Goal: Task Accomplishment & Management: Manage account settings

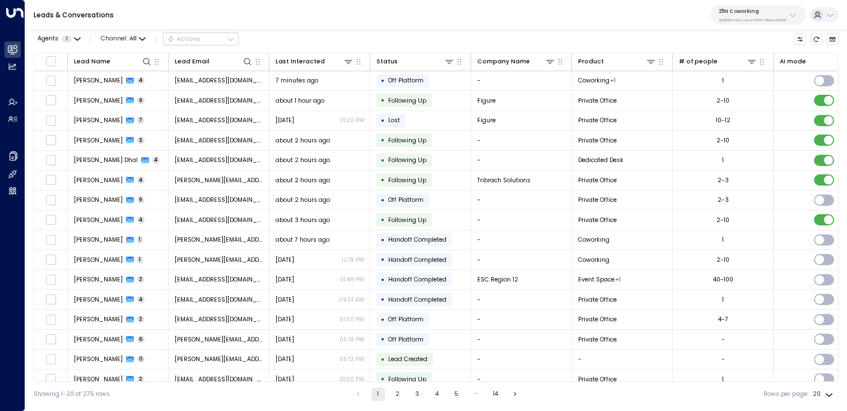
click at [782, 6] on button "25N Coworking 3b9800f4-81ca-4ec0-8758-72fbe4763f36" at bounding box center [757, 15] width 95 height 20
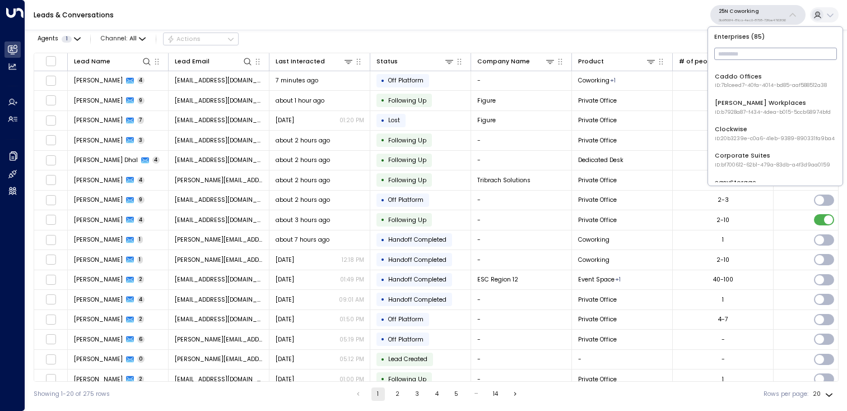
click at [748, 55] on input "text" at bounding box center [775, 54] width 123 height 18
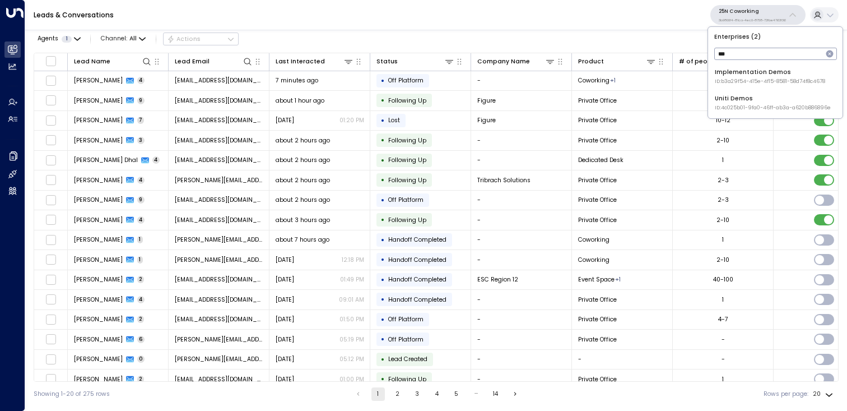
type input "****"
click at [747, 96] on div "Uniti Demos ID: 4c025b01-9fa0-46ff-ab3a-a620b886896e" at bounding box center [773, 102] width 116 height 17
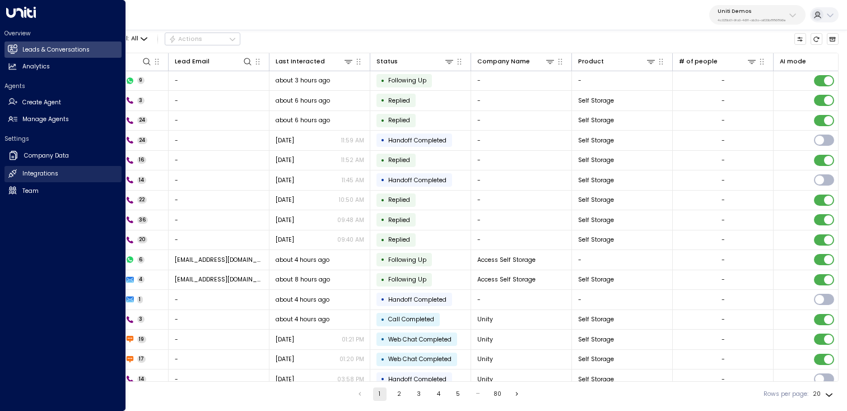
click at [26, 173] on h2 "Integrations" at bounding box center [40, 173] width 36 height 9
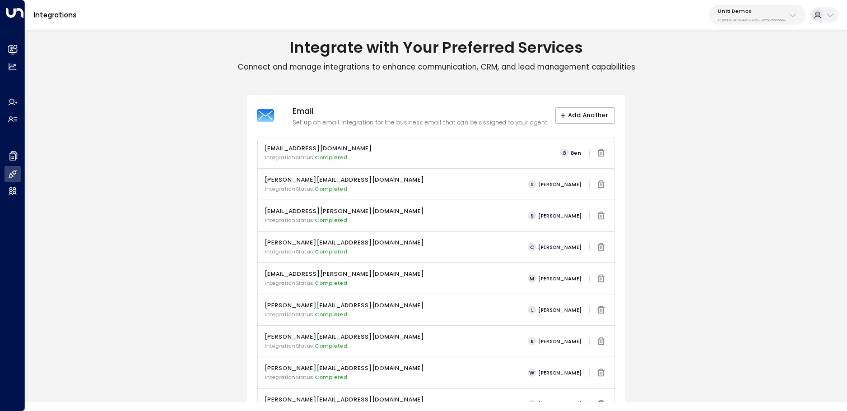
scroll to position [446, 0]
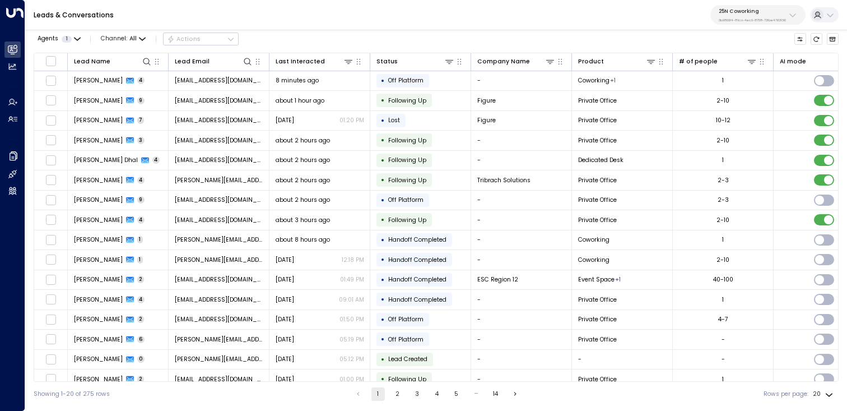
click at [764, 14] on p "25N Coworking" at bounding box center [752, 11] width 67 height 7
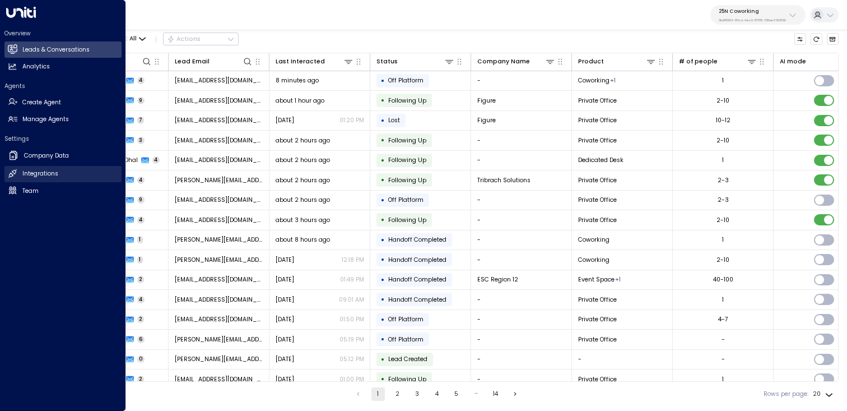
click at [40, 173] on h2 "Integrations" at bounding box center [40, 173] width 36 height 9
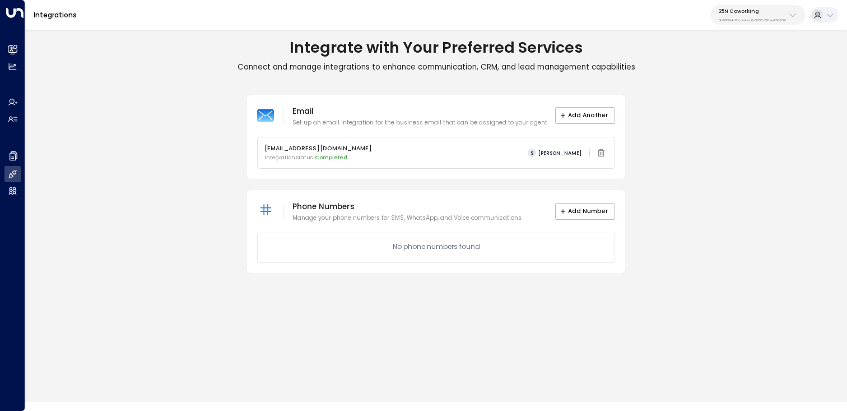
click at [757, 12] on p "25N Coworking" at bounding box center [752, 11] width 67 height 7
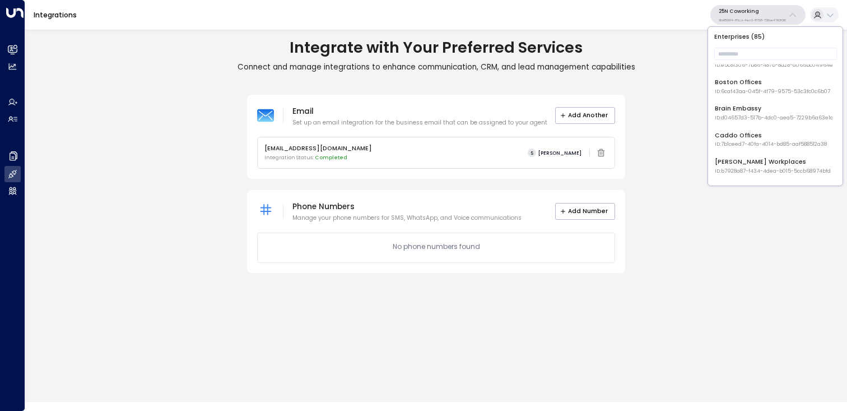
scroll to position [123, 0]
click at [755, 94] on li "Boston Offices ID: 6caf43aa-045f-4f79-9575-53c3fc0c6b07" at bounding box center [776, 85] width 128 height 24
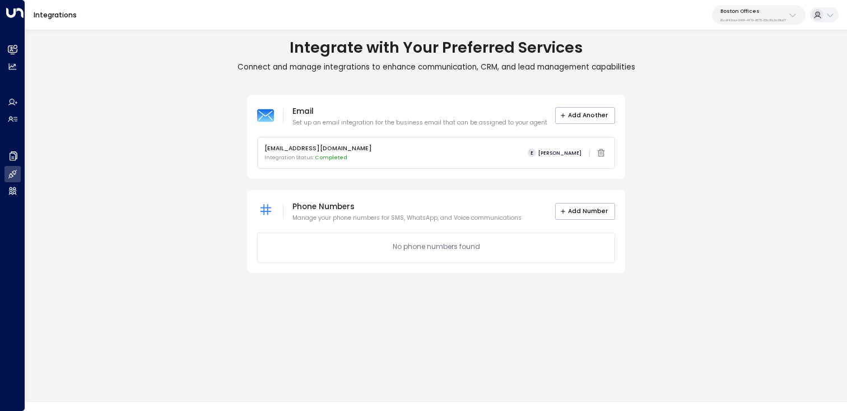
click at [777, 20] on p "6caf43aa-045f-4f79-9575-53c3fc0c6b07" at bounding box center [753, 20] width 66 height 4
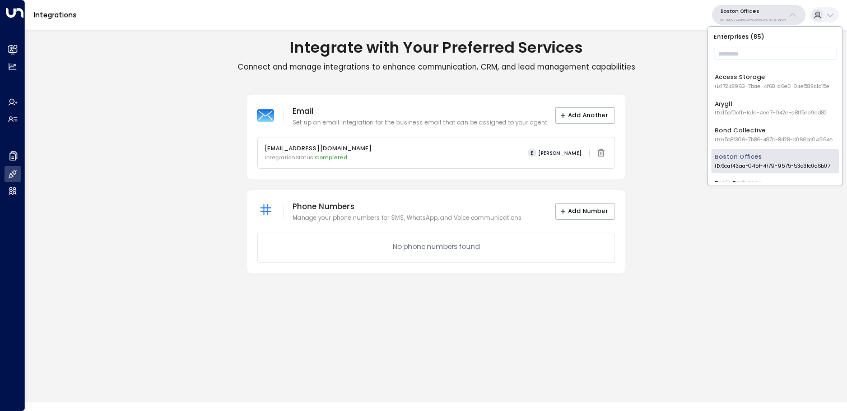
scroll to position [68, 0]
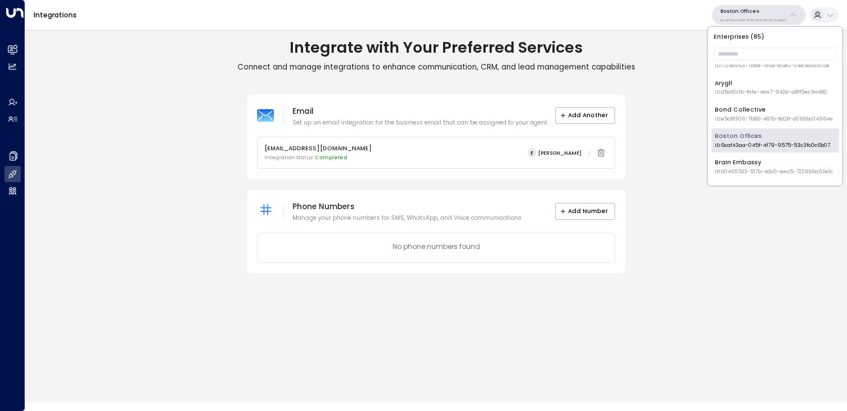
click at [750, 116] on span "ID: e5c8f306-7b86-487b-8d28-d066bc04964e" at bounding box center [774, 119] width 118 height 8
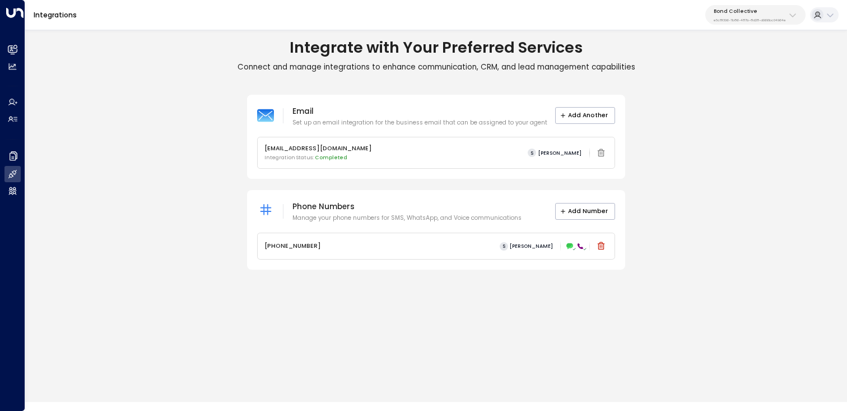
click at [755, 14] on p "Bond Collective" at bounding box center [750, 11] width 72 height 7
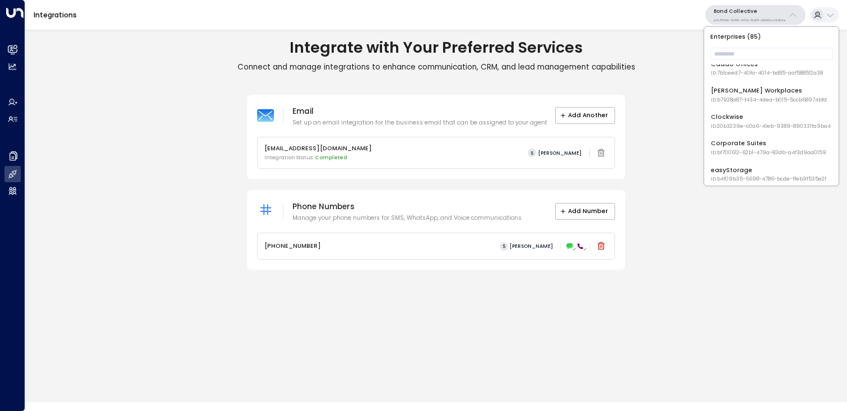
scroll to position [194, 0]
click at [740, 52] on input "text" at bounding box center [771, 54] width 123 height 18
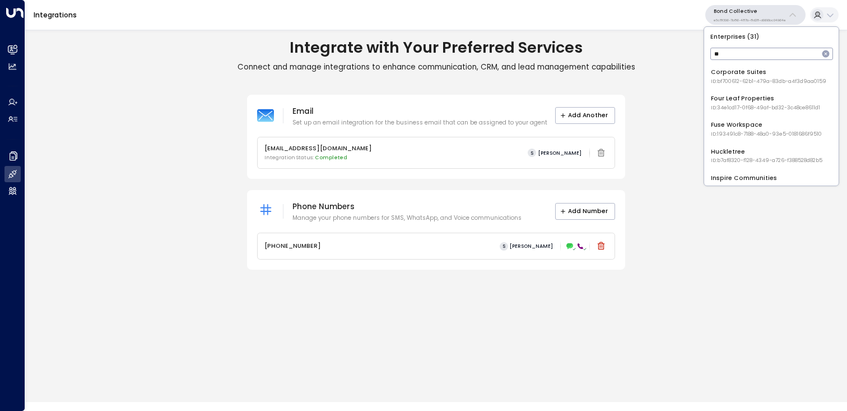
type input "***"
click at [737, 150] on div "Uniti Developers ID: 87de427b-52f6-4b62-8ecd-e9f84f87a7f7" at bounding box center [766, 155] width 111 height 17
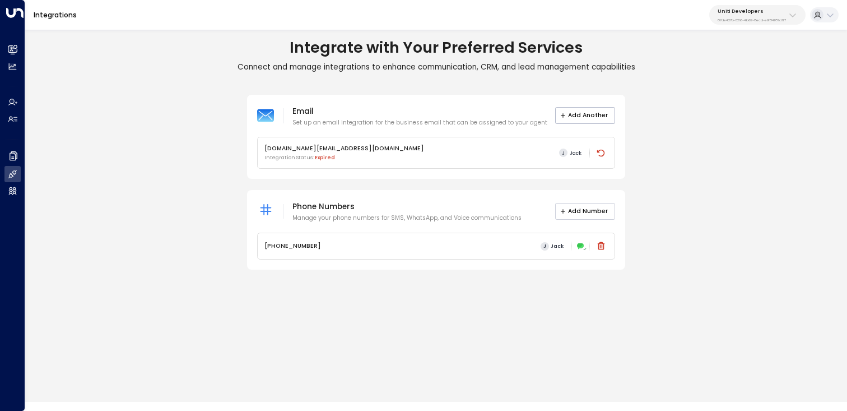
click at [599, 216] on button "Add Number" at bounding box center [585, 211] width 61 height 17
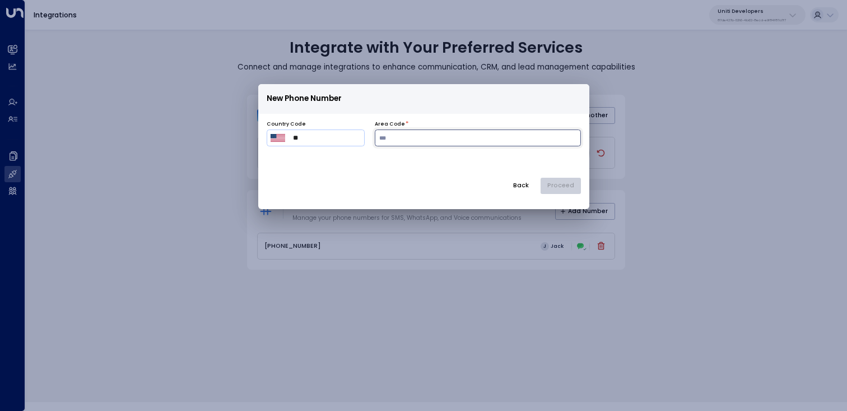
click at [402, 145] on input "number" at bounding box center [478, 137] width 206 height 17
type input "***"
click at [561, 185] on button "Proceed" at bounding box center [561, 186] width 40 height 17
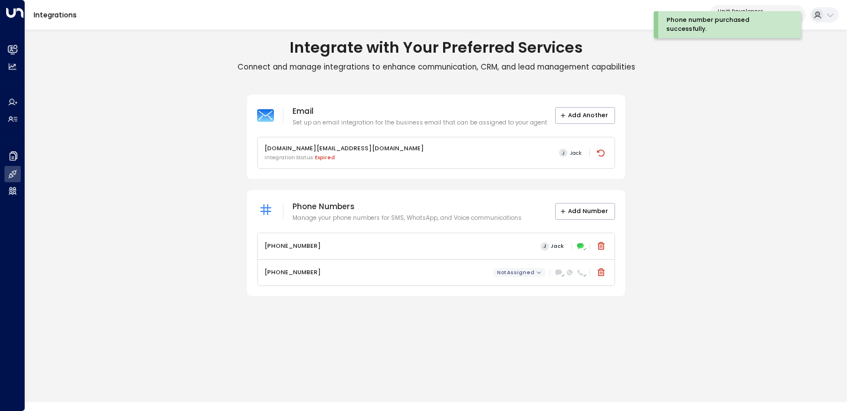
click at [523, 275] on span "Not Assigned" at bounding box center [516, 272] width 38 height 6
click at [534, 307] on div at bounding box center [423, 205] width 847 height 411
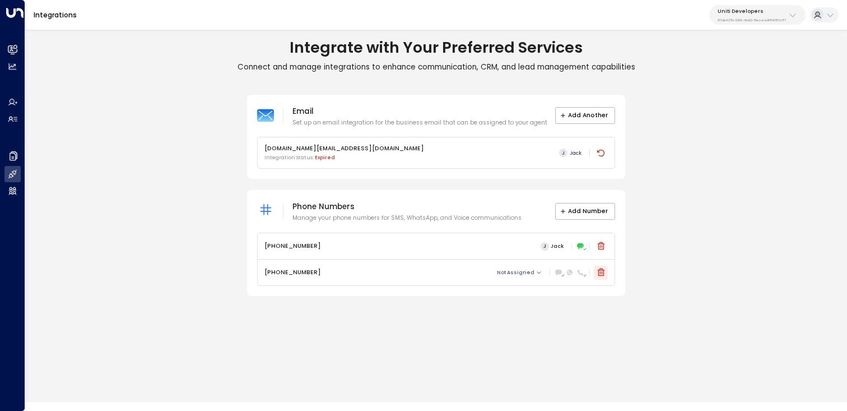
click at [602, 271] on icon at bounding box center [601, 272] width 9 height 9
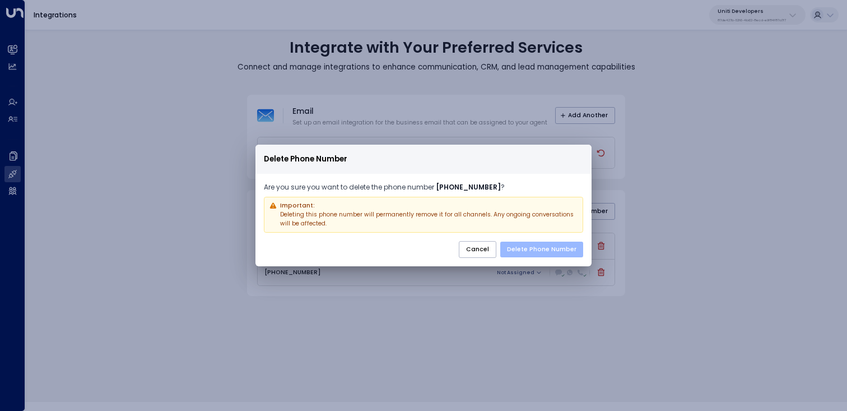
click at [548, 250] on button "Delete Phone Number" at bounding box center [541, 249] width 83 height 16
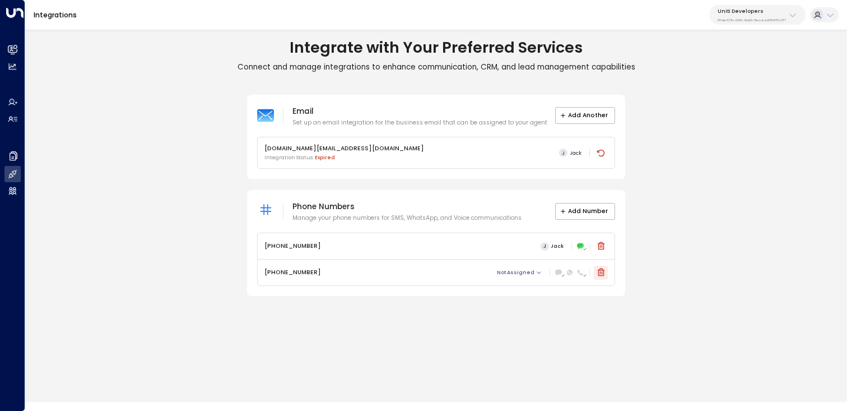
click at [602, 276] on icon at bounding box center [601, 272] width 9 height 9
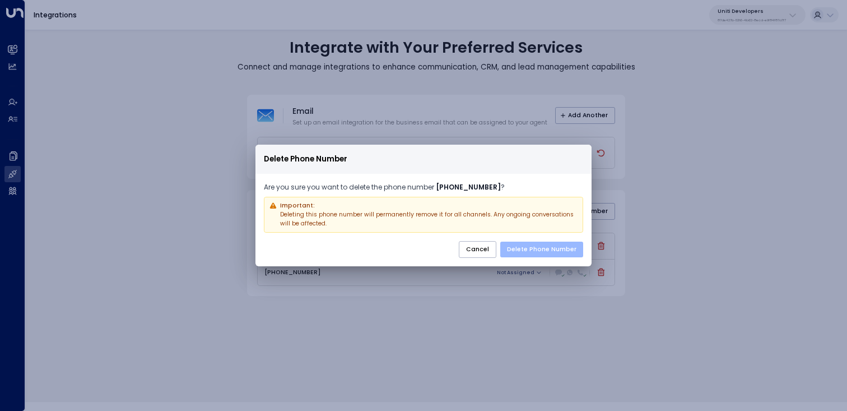
click at [556, 249] on button "Delete Phone Number" at bounding box center [541, 249] width 83 height 16
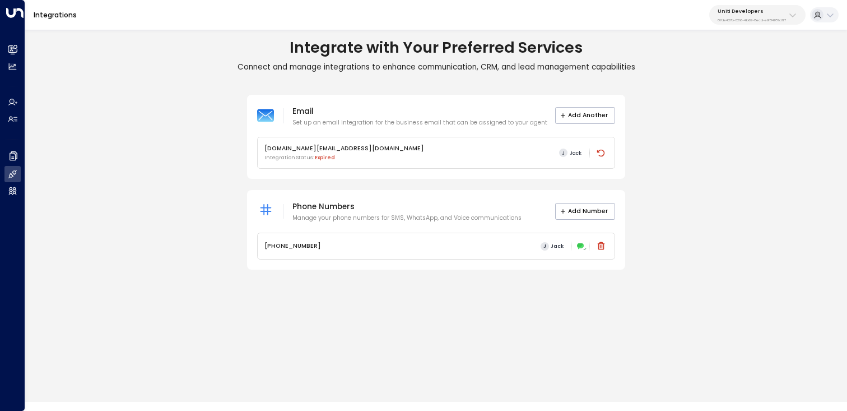
click at [778, 8] on p "Uniti Developers" at bounding box center [752, 11] width 68 height 7
